Goal: Task Accomplishment & Management: Manage account settings

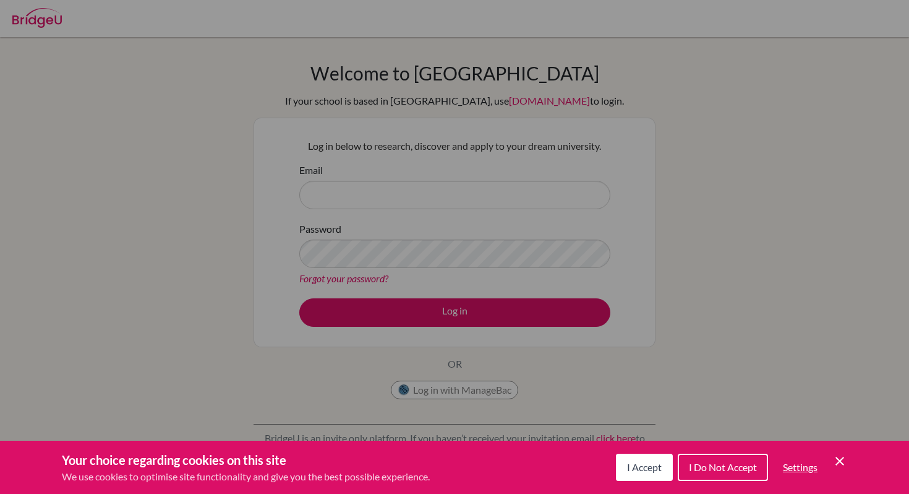
click at [630, 463] on span "I Accept" at bounding box center [644, 467] width 35 height 12
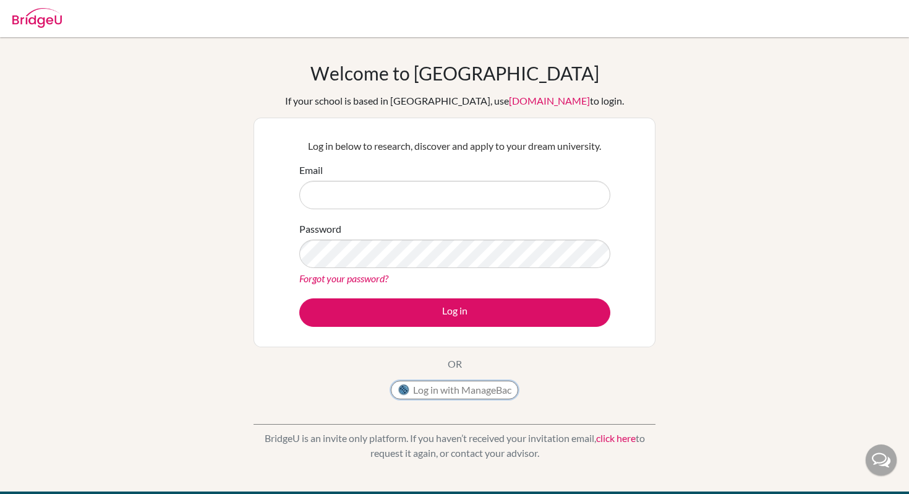
click at [494, 387] on button "Log in with ManageBac" at bounding box center [454, 389] width 127 height 19
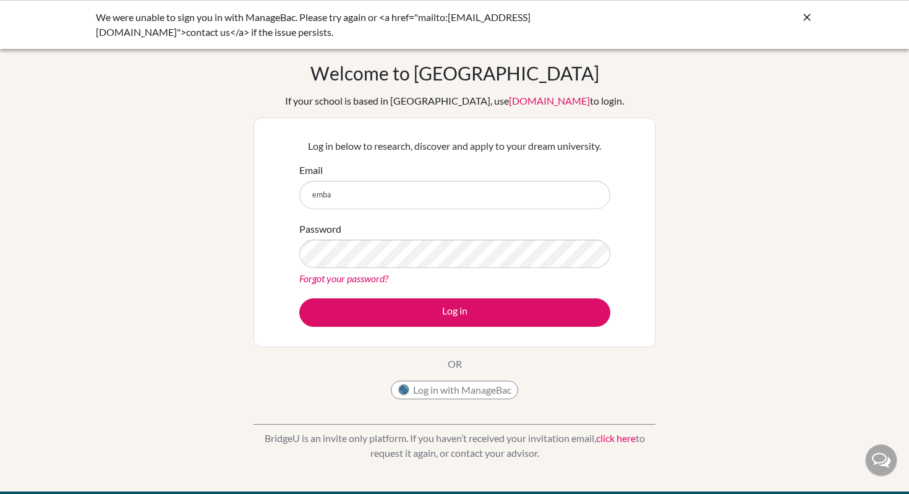
type input "[EMAIL_ADDRESS][DOMAIN_NAME]"
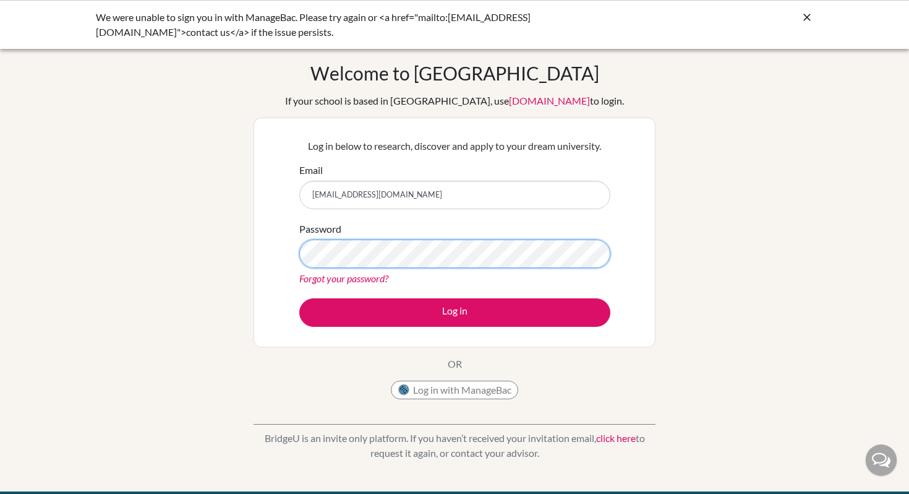
click at [299, 298] on button "Log in" at bounding box center [454, 312] width 311 height 28
